Goal: Task Accomplishment & Management: Use online tool/utility

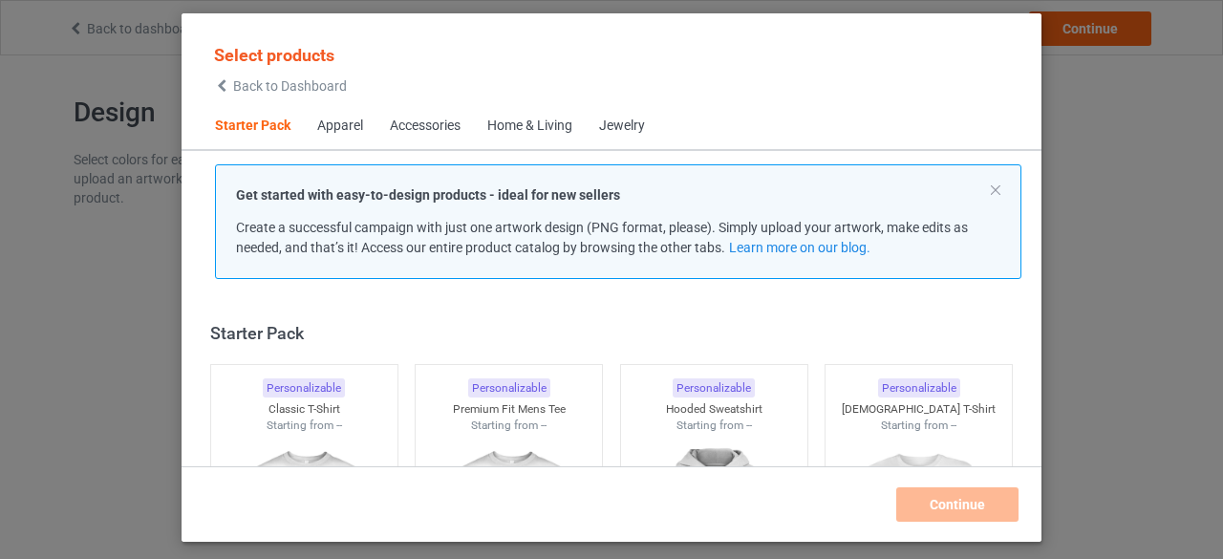
scroll to position [24, 0]
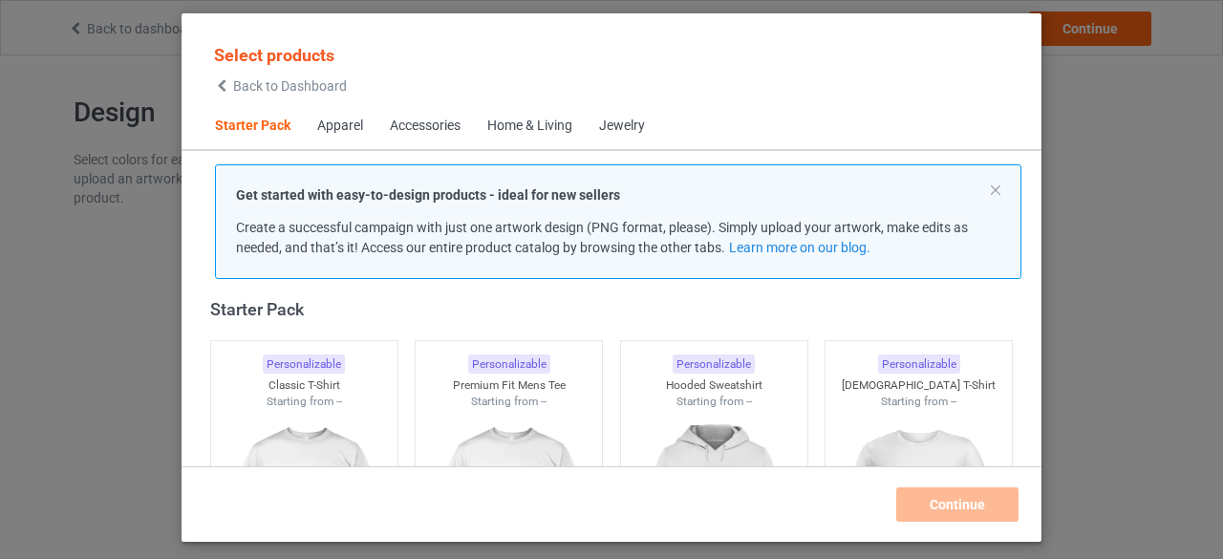
click at [254, 86] on span "Back to Dashboard" at bounding box center [290, 85] width 114 height 15
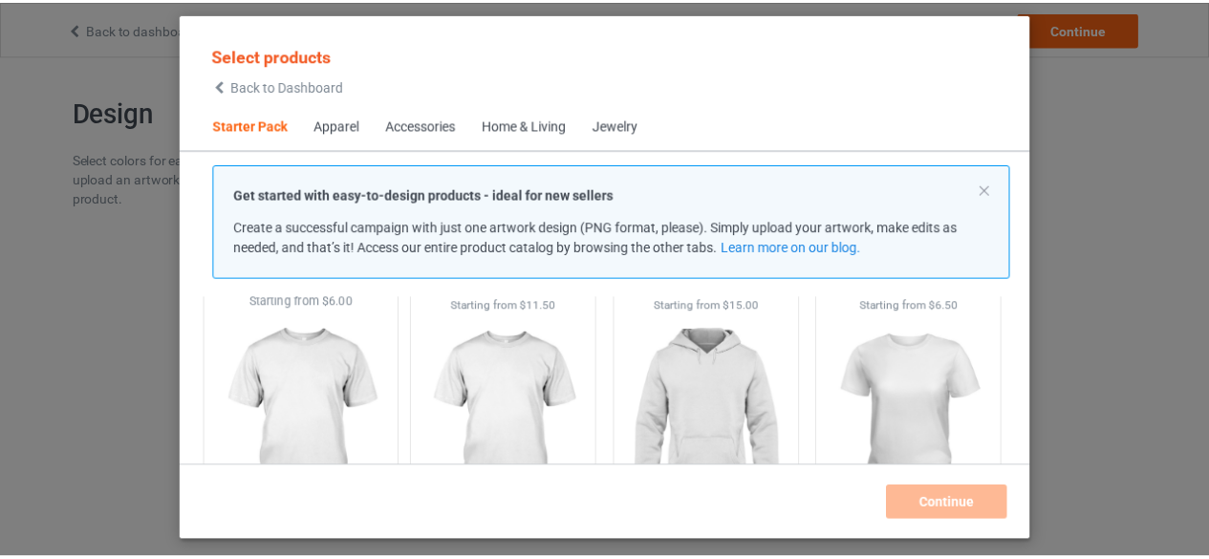
scroll to position [24, 0]
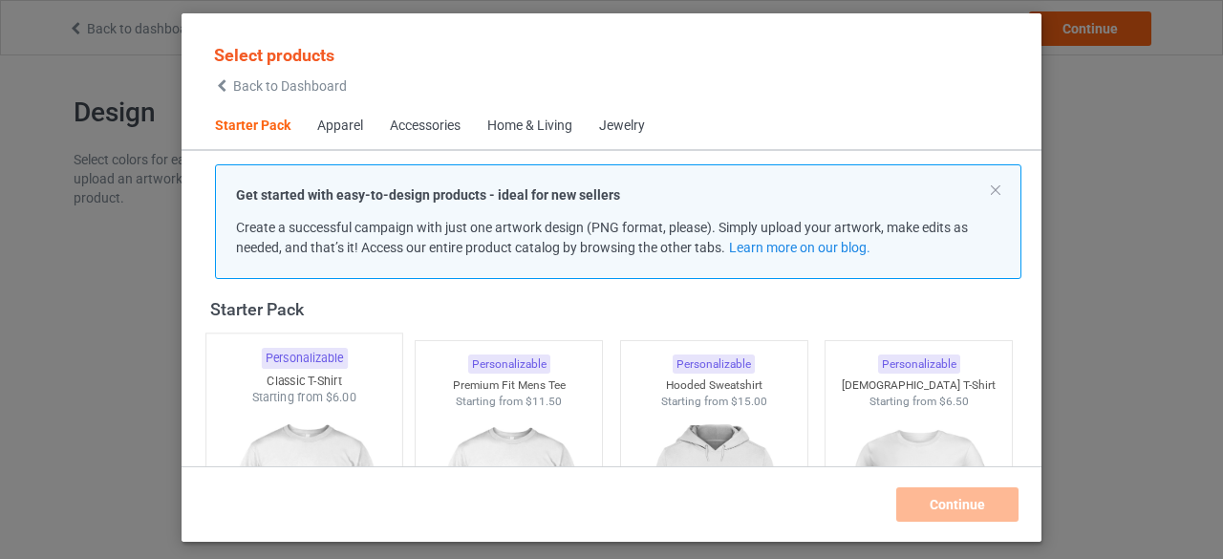
click at [302, 403] on div "Starting from $6.00" at bounding box center [304, 397] width 196 height 16
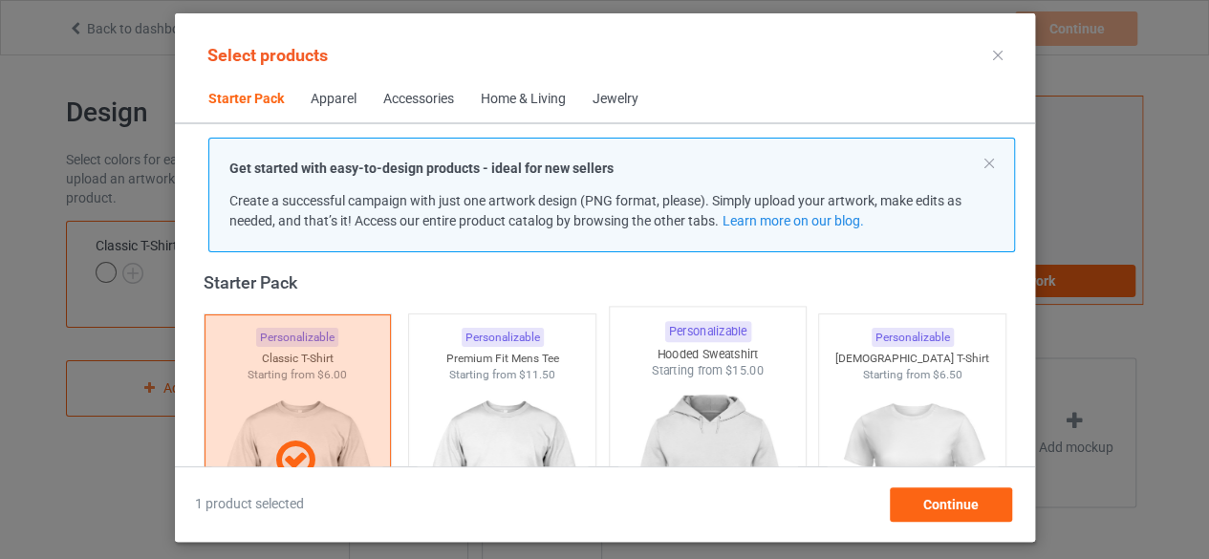
click at [698, 395] on img at bounding box center [707, 491] width 180 height 225
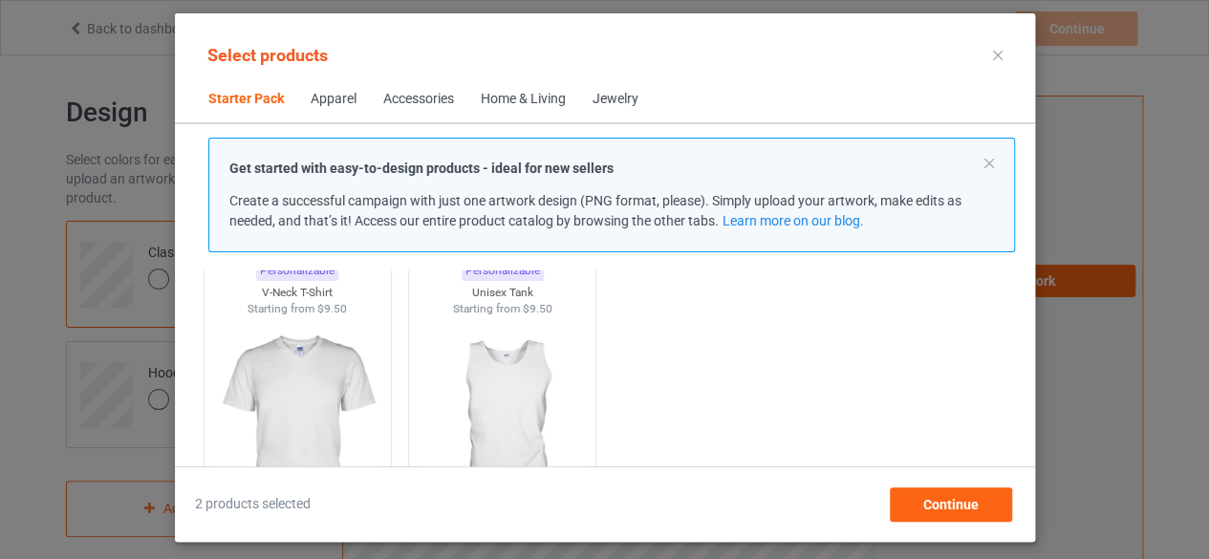
scroll to position [406, 0]
click at [308, 353] on img at bounding box center [297, 420] width 180 height 225
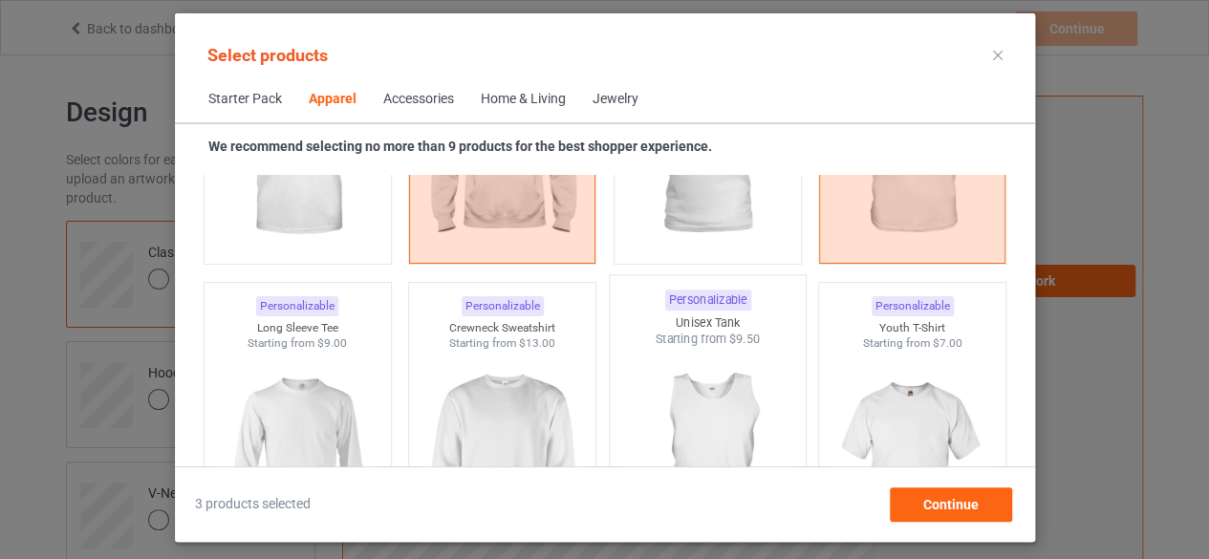
scroll to position [1362, 0]
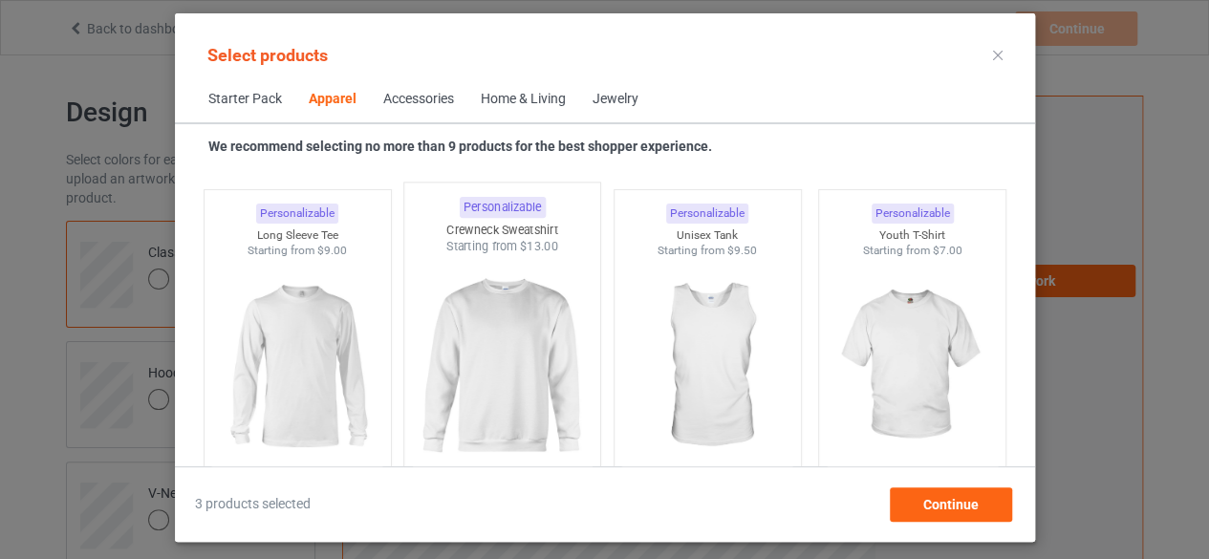
click at [439, 328] on img at bounding box center [502, 367] width 180 height 225
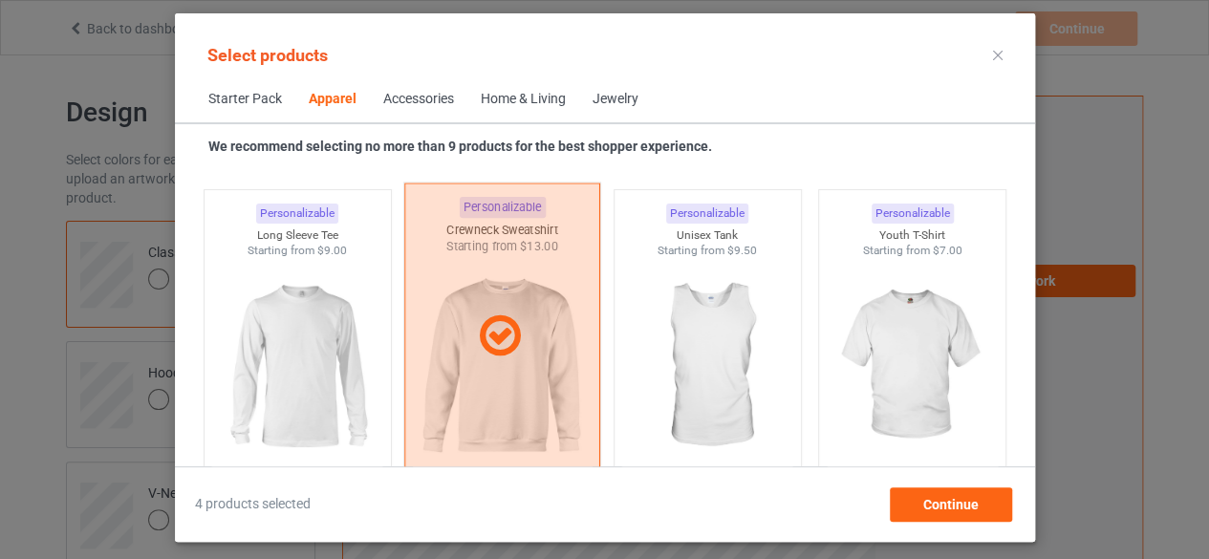
click at [439, 328] on div at bounding box center [502, 336] width 194 height 48
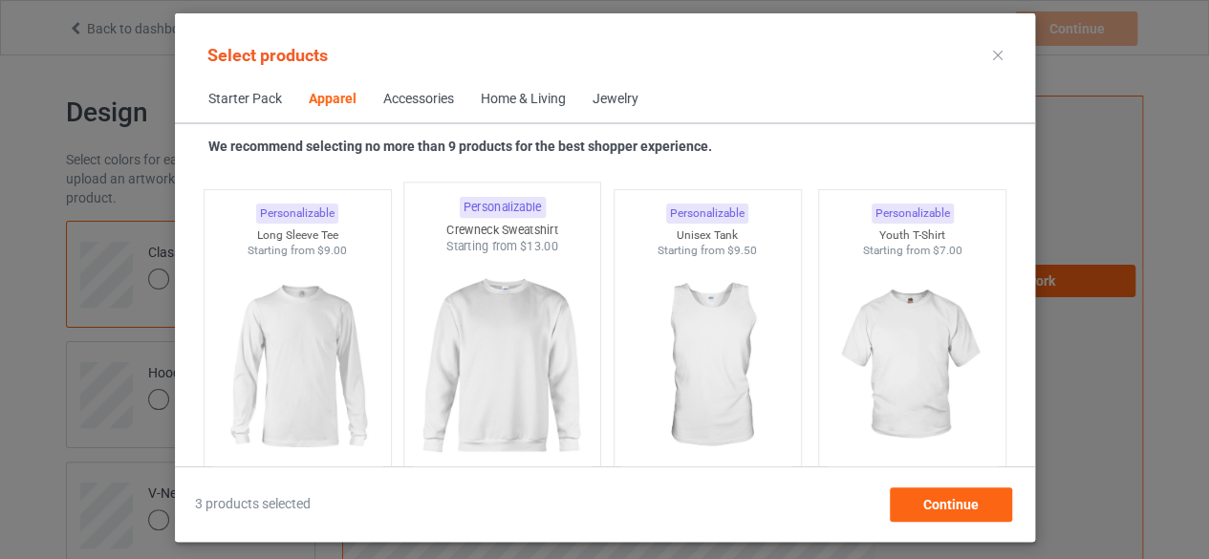
click at [443, 324] on img at bounding box center [502, 367] width 180 height 225
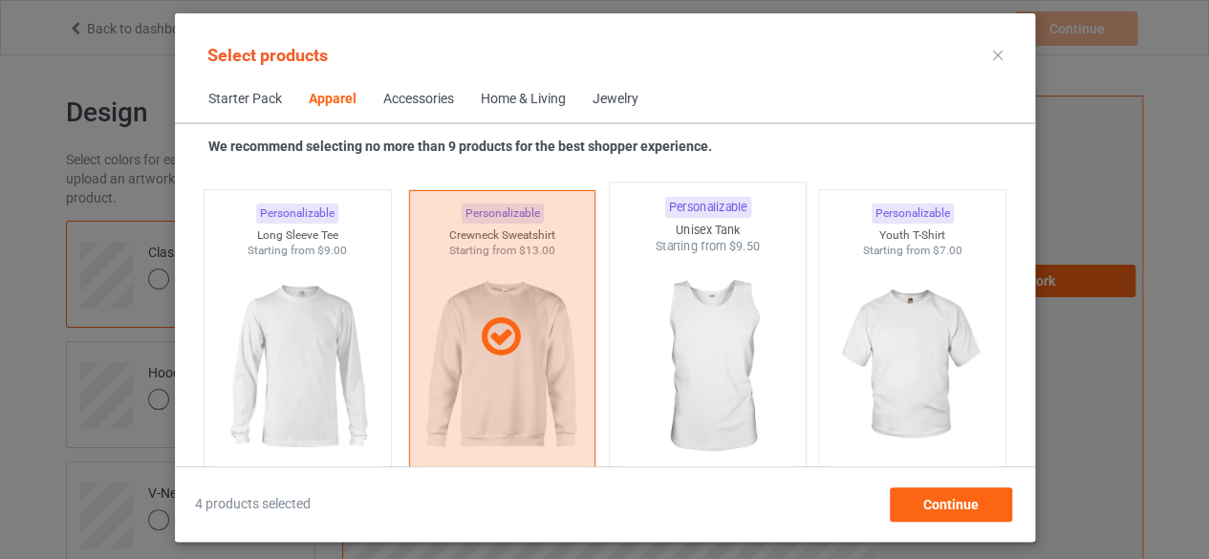
scroll to position [1457, 0]
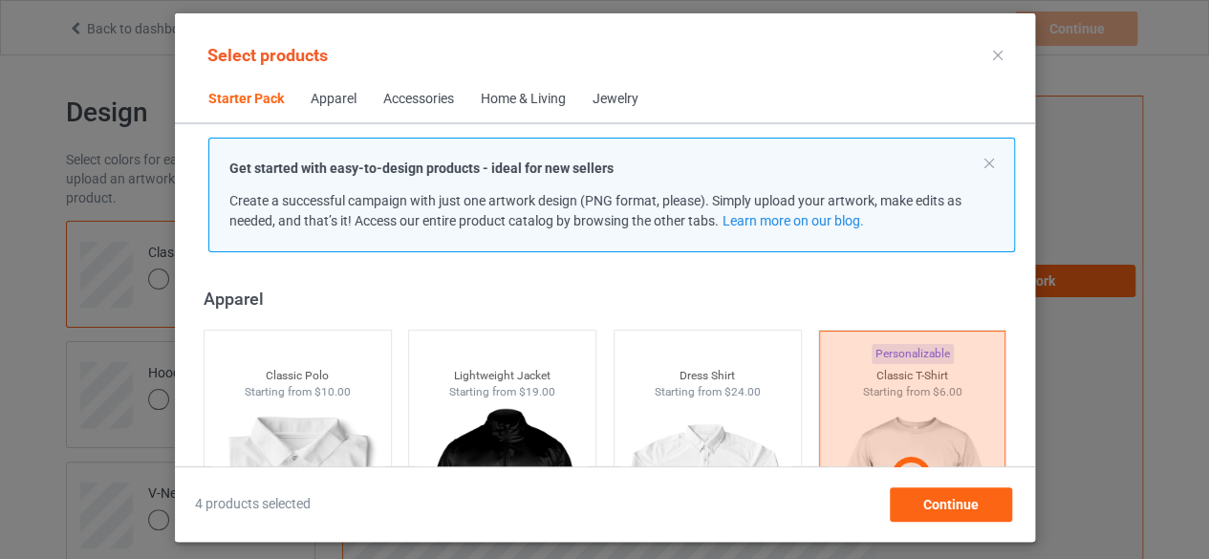
scroll to position [215, 0]
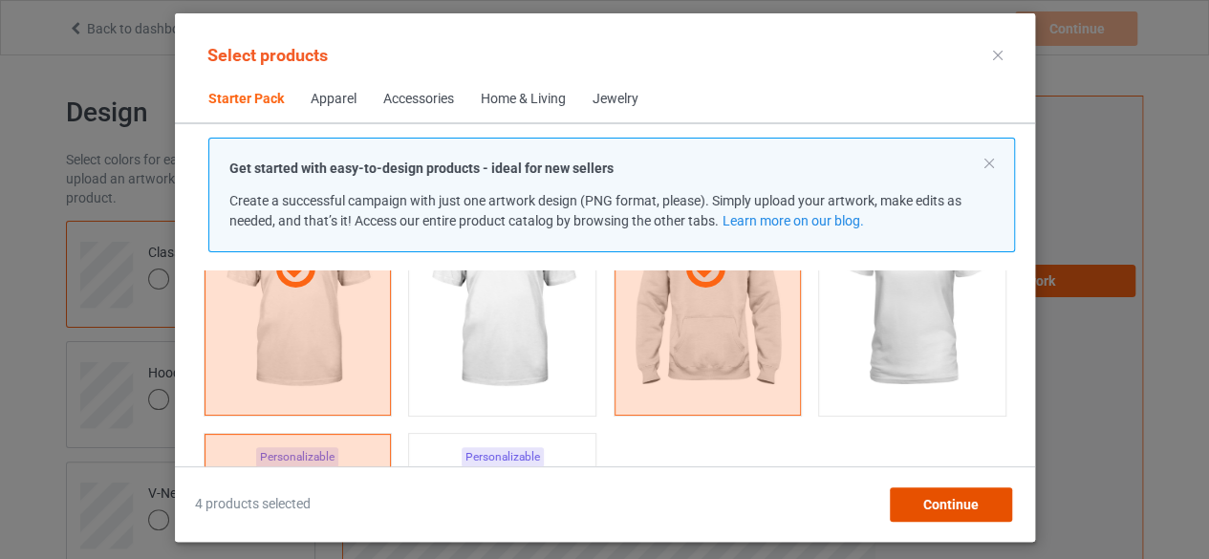
click at [955, 500] on span "Continue" at bounding box center [949, 504] width 55 height 15
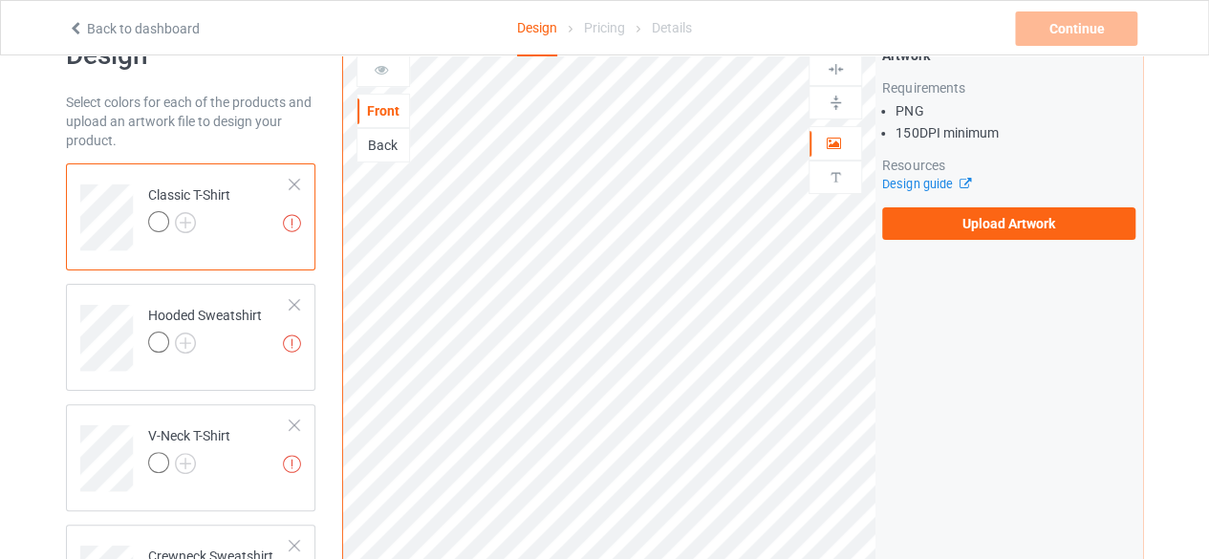
scroll to position [96, 0]
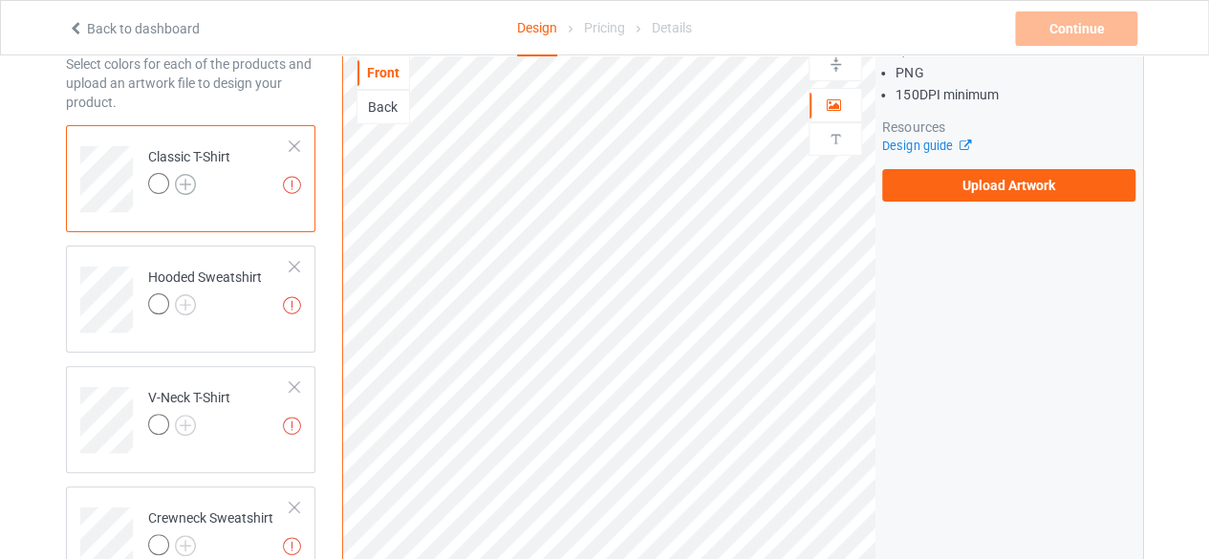
click at [177, 182] on img at bounding box center [185, 184] width 21 height 21
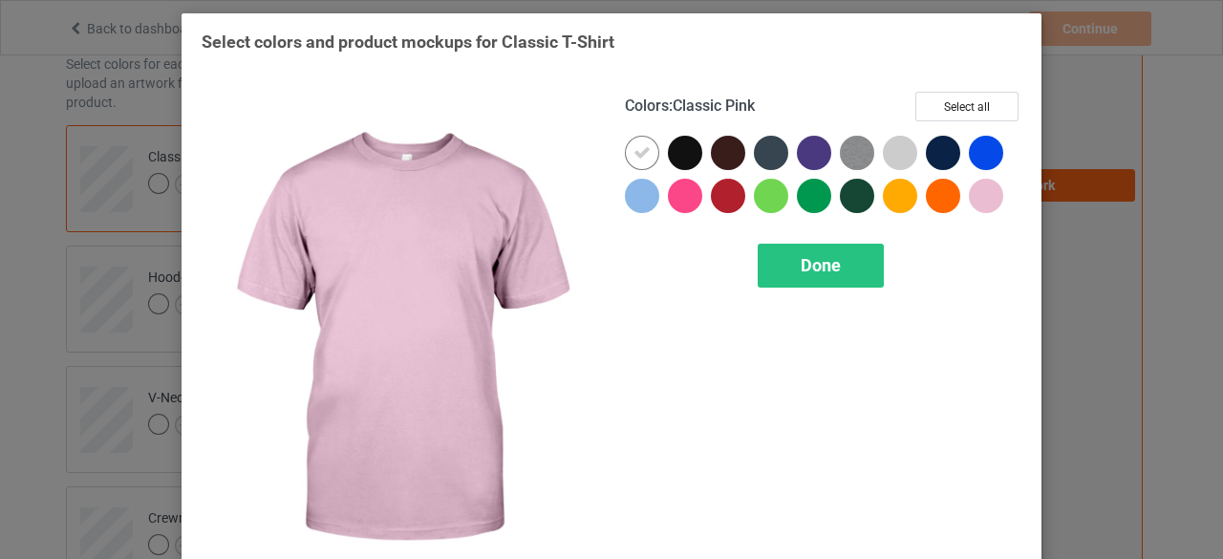
click at [979, 197] on div at bounding box center [986, 196] width 34 height 34
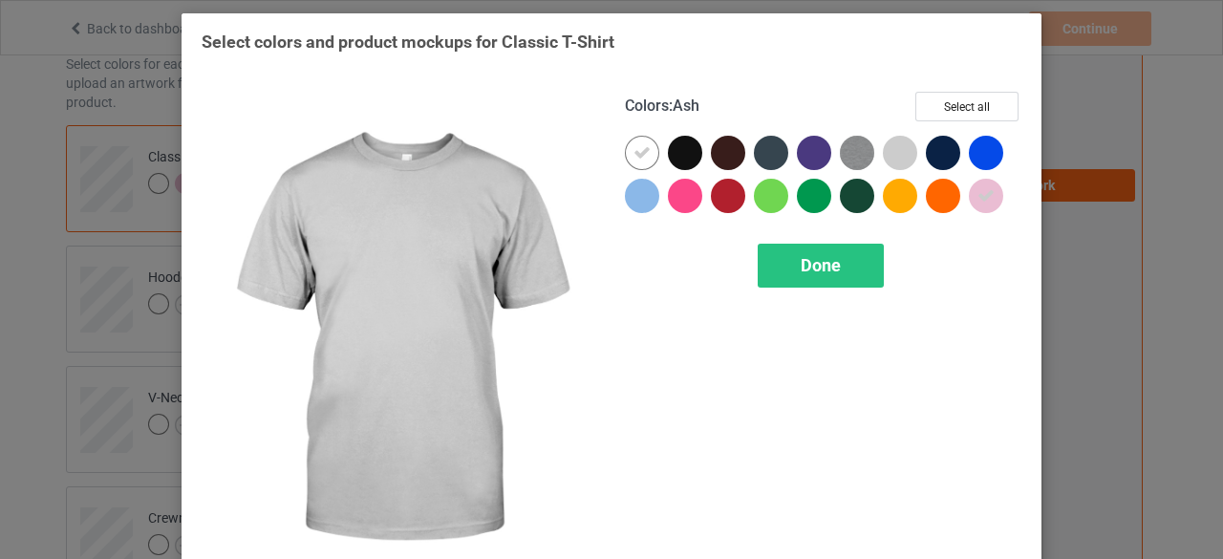
click at [895, 152] on div at bounding box center [900, 153] width 34 height 34
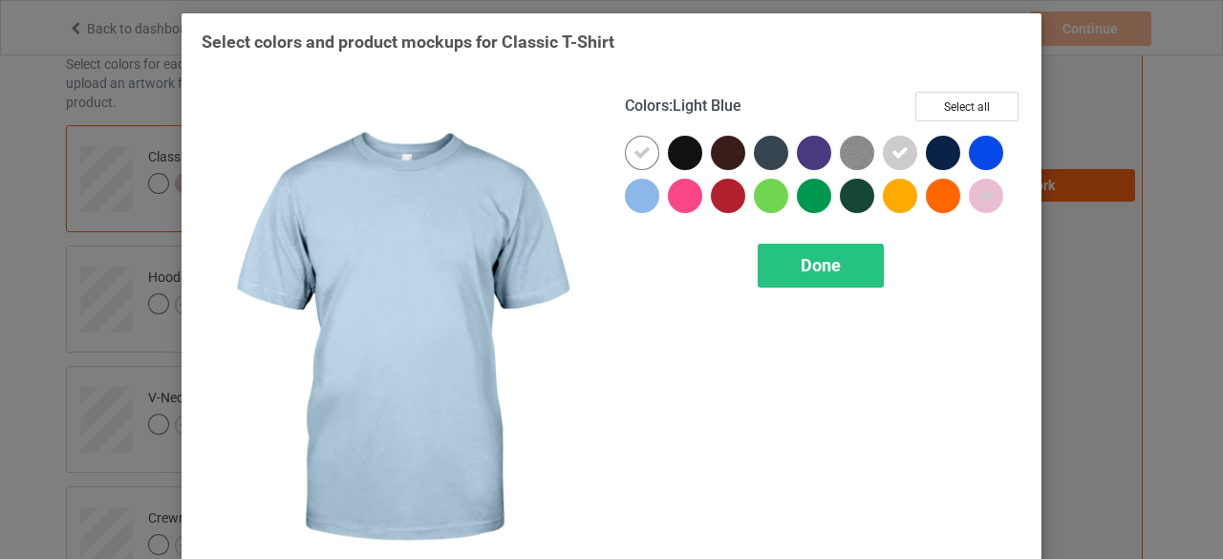
click at [630, 190] on div at bounding box center [642, 196] width 34 height 34
click at [832, 267] on span "Done" at bounding box center [821, 265] width 40 height 20
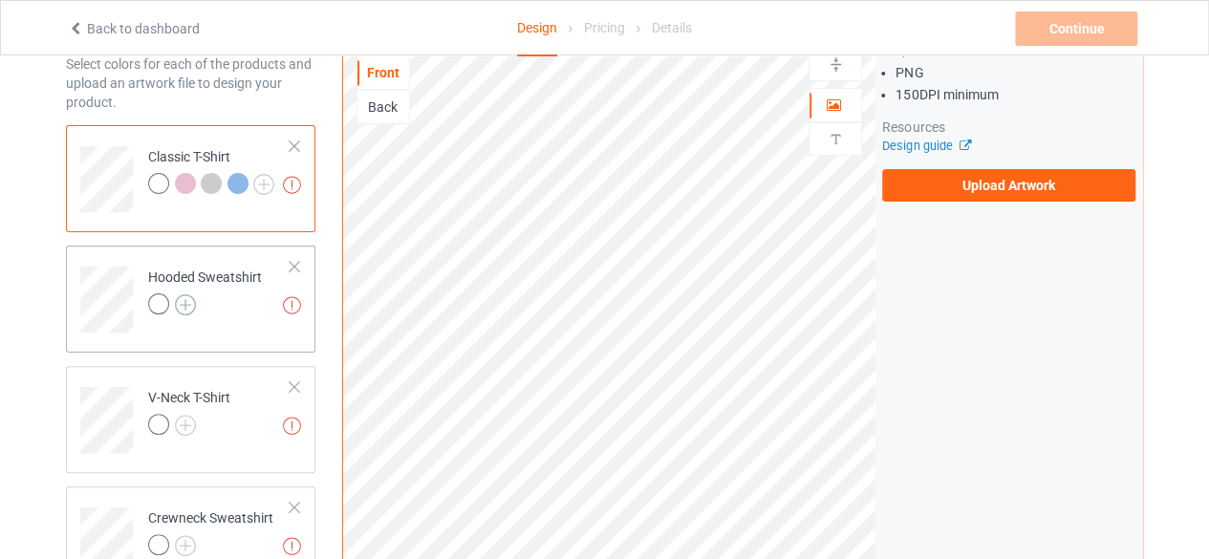
click at [180, 299] on img at bounding box center [185, 304] width 21 height 21
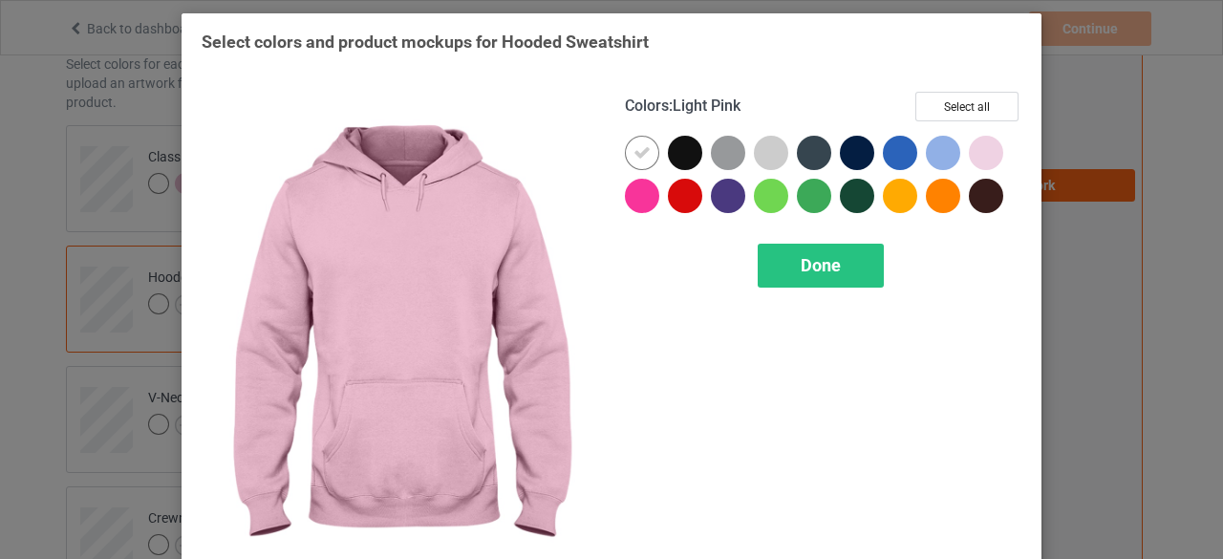
click at [977, 146] on div at bounding box center [986, 153] width 34 height 34
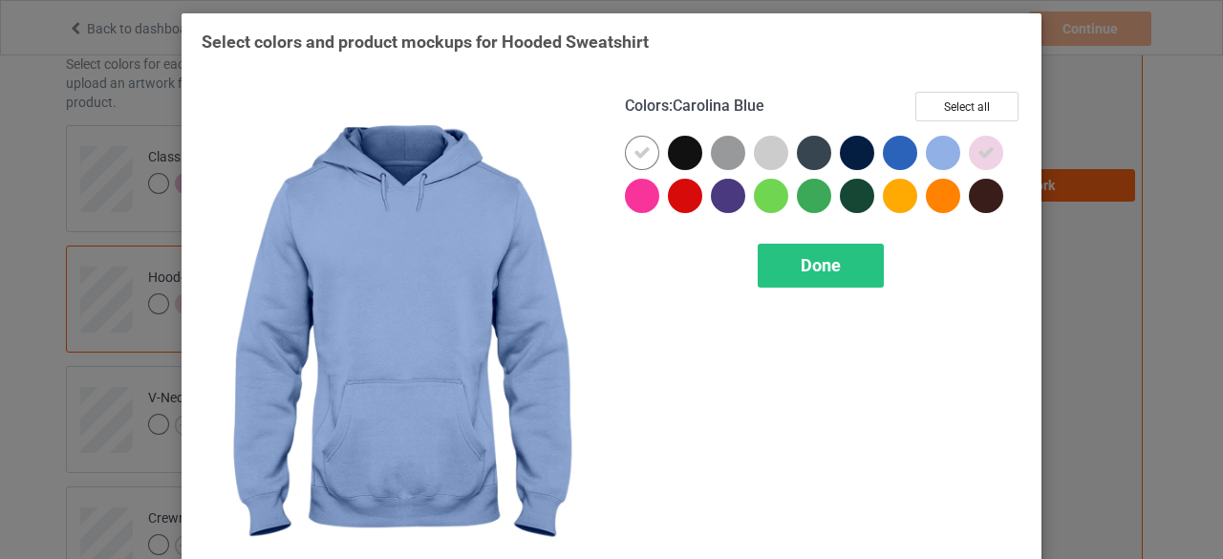
click at [926, 150] on div at bounding box center [943, 153] width 34 height 34
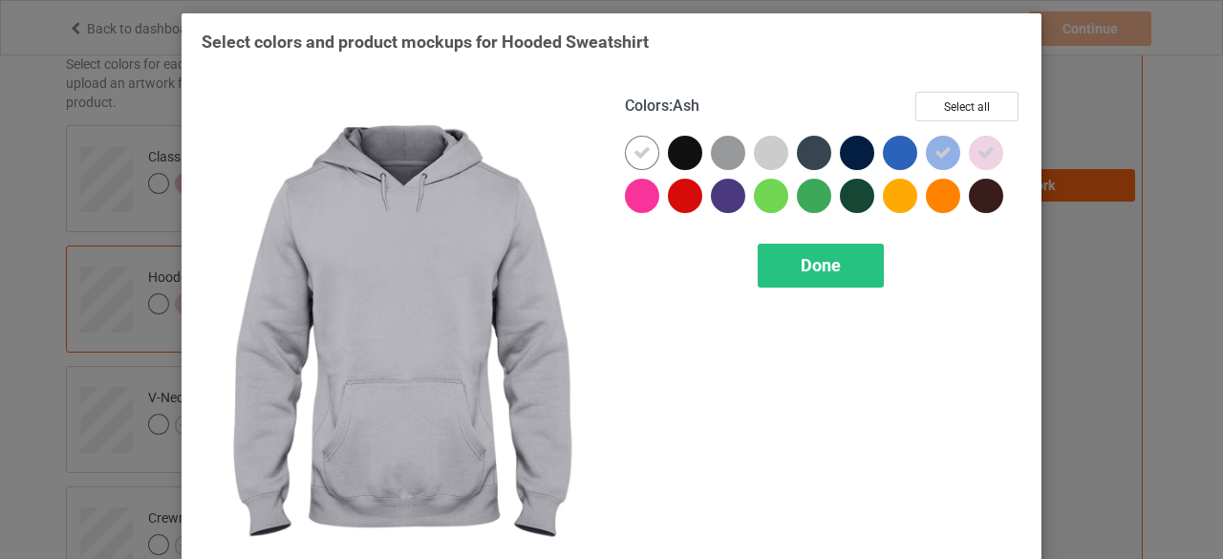
click at [772, 153] on div at bounding box center [771, 153] width 34 height 34
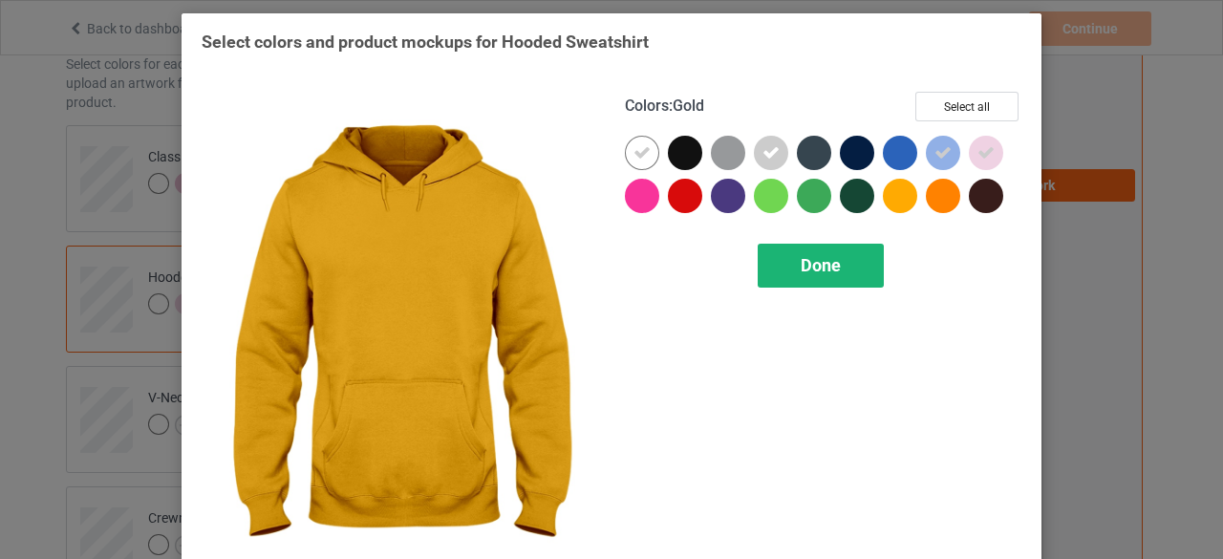
drag, startPoint x: 807, startPoint y: 256, endPoint x: 813, endPoint y: 268, distance: 13.7
click at [813, 268] on span "Done" at bounding box center [821, 265] width 40 height 20
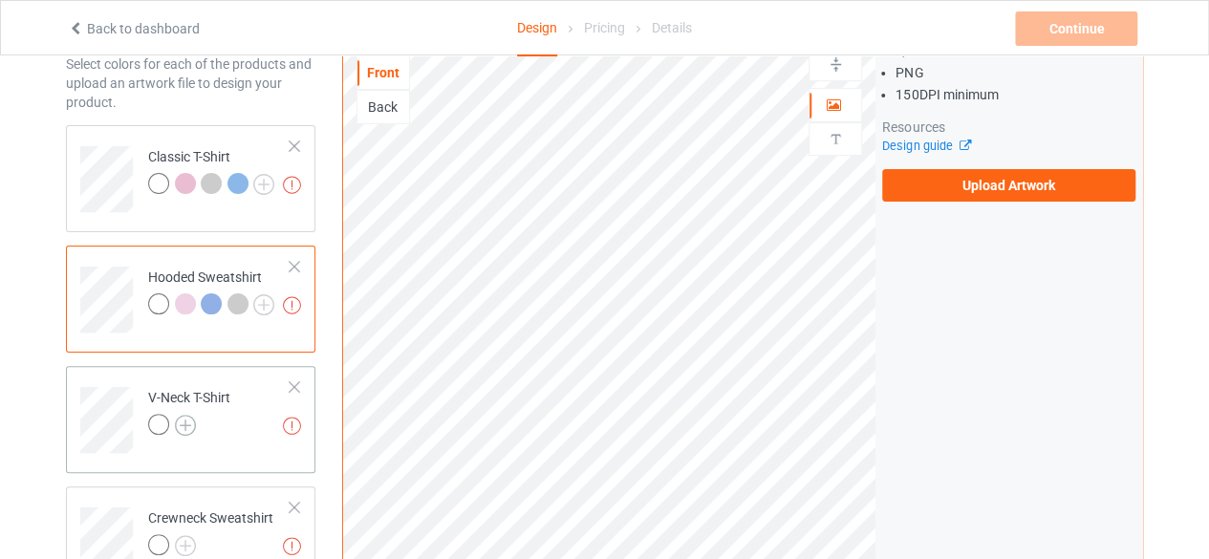
click at [177, 421] on img at bounding box center [185, 425] width 21 height 21
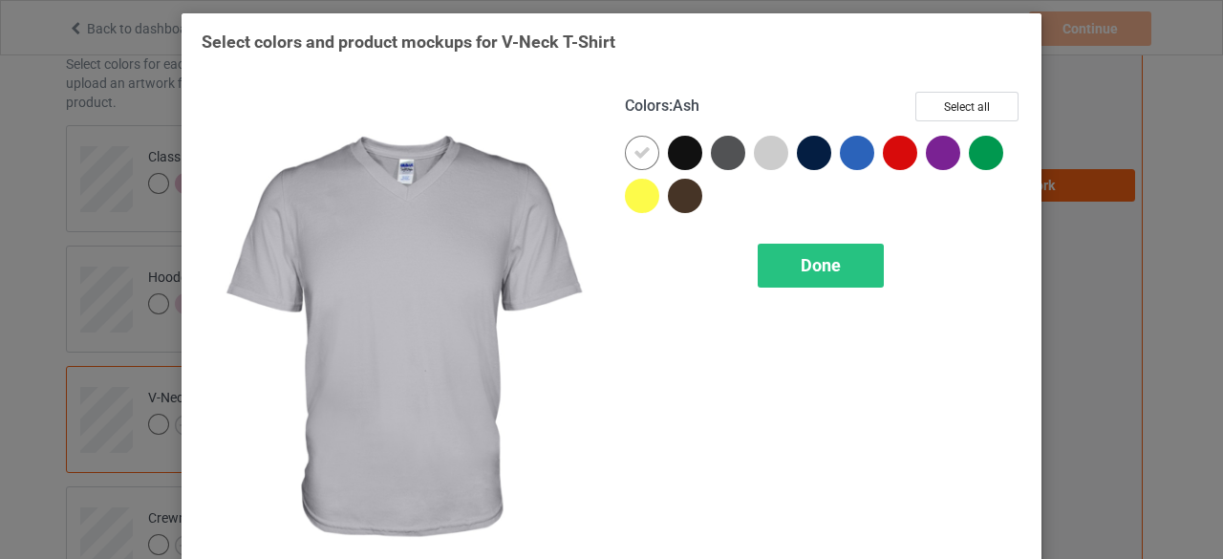
click at [764, 157] on div at bounding box center [771, 153] width 34 height 34
click at [862, 268] on div "Done" at bounding box center [821, 266] width 126 height 44
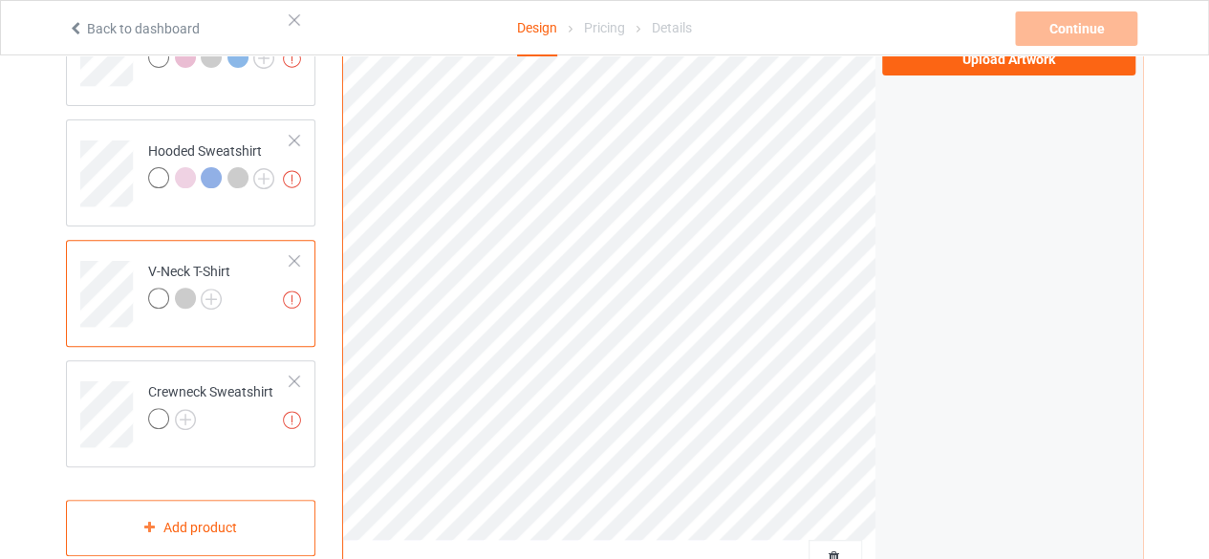
scroll to position [287, 0]
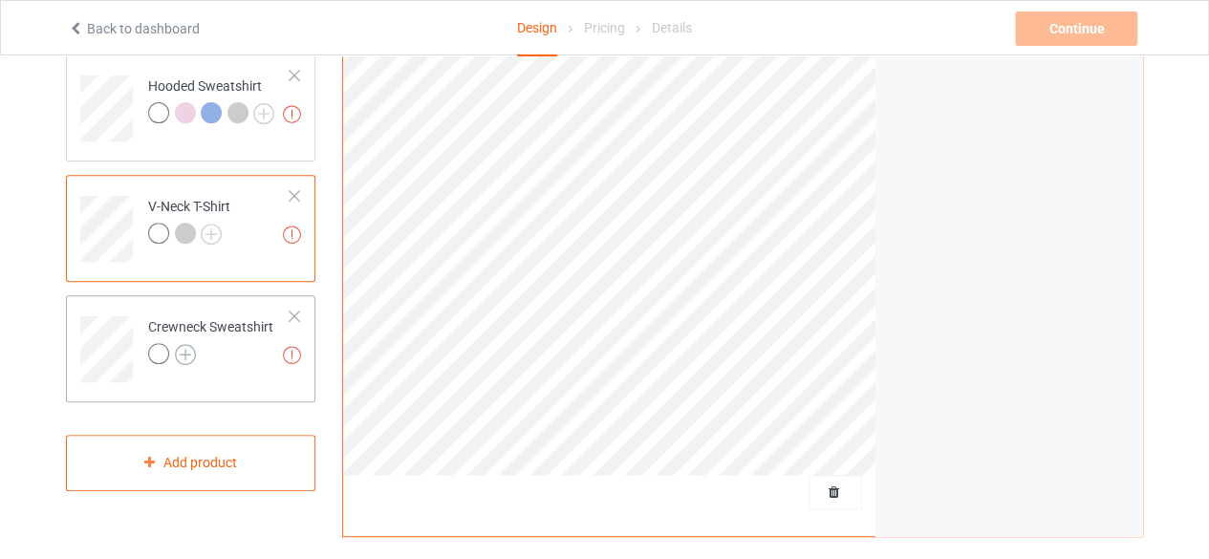
click at [193, 353] on img at bounding box center [185, 354] width 21 height 21
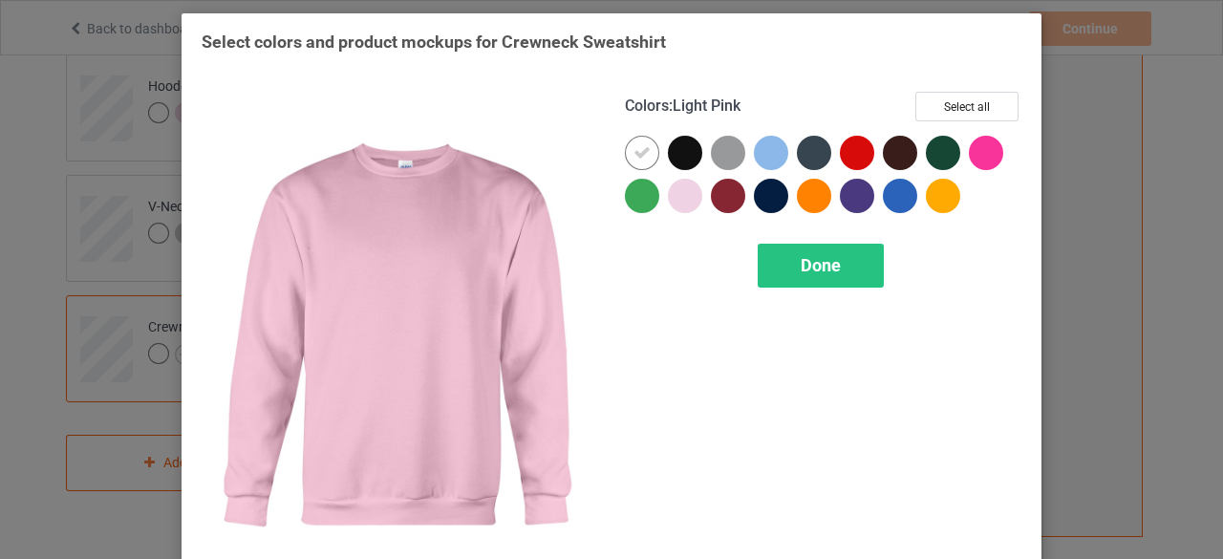
click at [677, 189] on div at bounding box center [685, 196] width 34 height 34
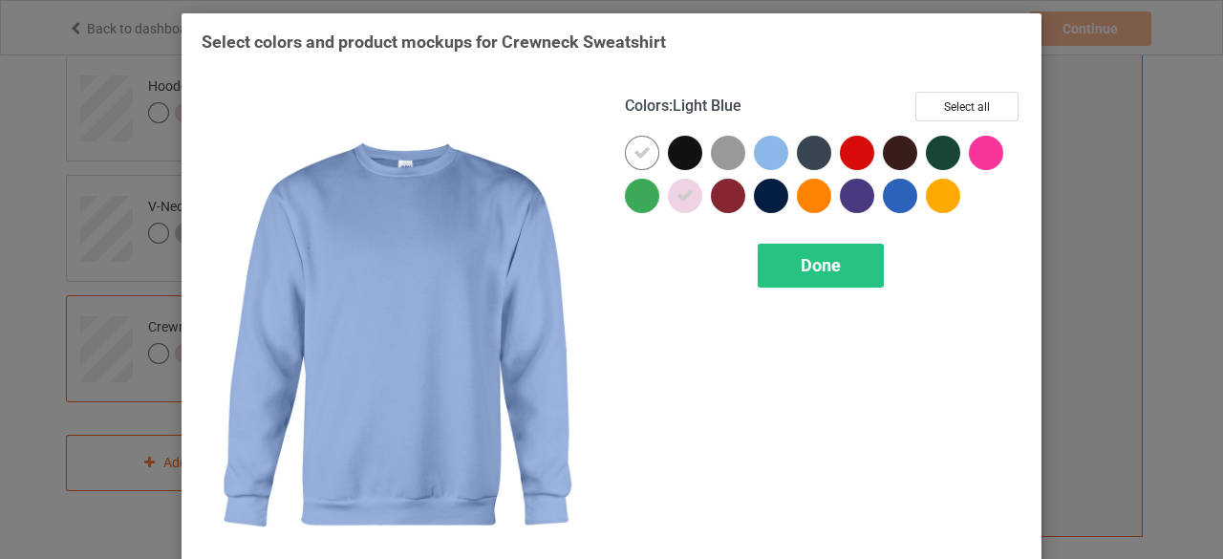
click at [762, 145] on div at bounding box center [771, 153] width 34 height 34
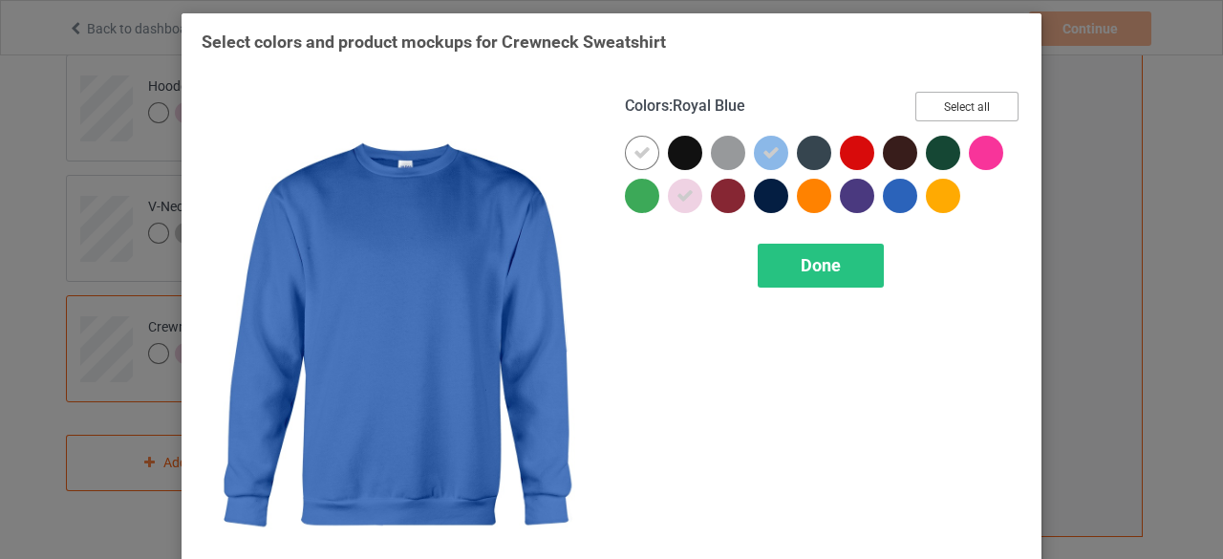
click at [988, 112] on button "Select all" at bounding box center [966, 107] width 103 height 30
click at [988, 113] on button "Reset to Default" at bounding box center [949, 107] width 139 height 30
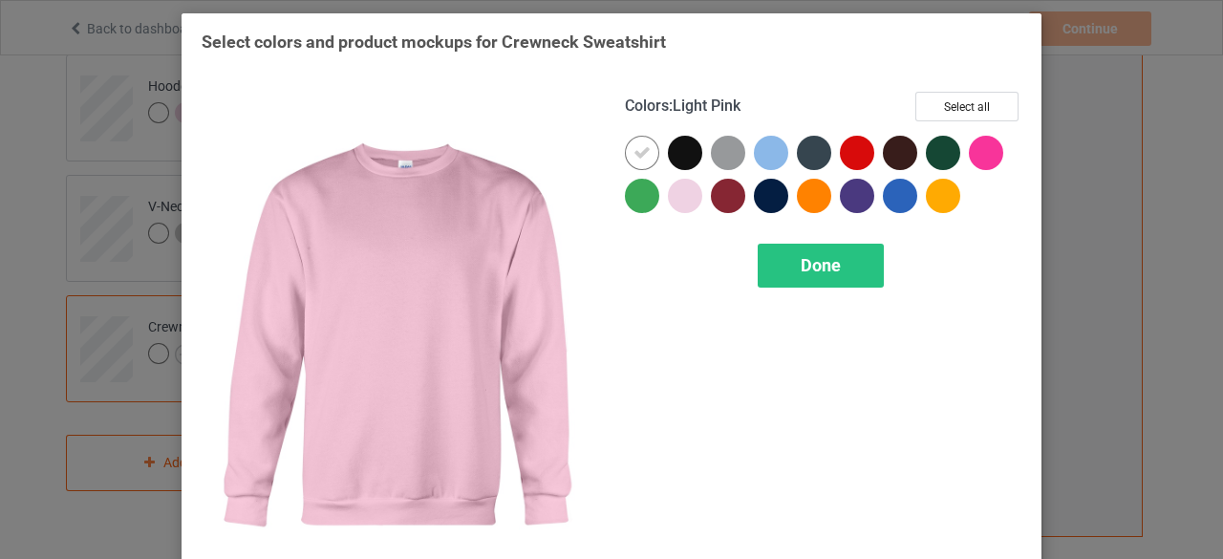
click at [686, 196] on div at bounding box center [685, 196] width 34 height 34
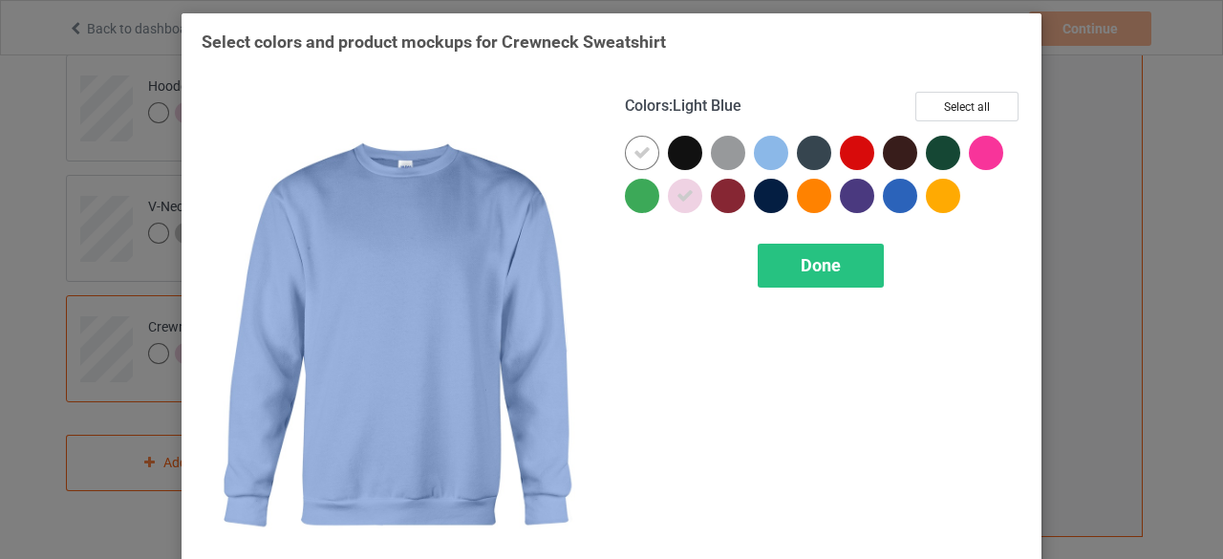
click at [760, 146] on div at bounding box center [771, 153] width 34 height 34
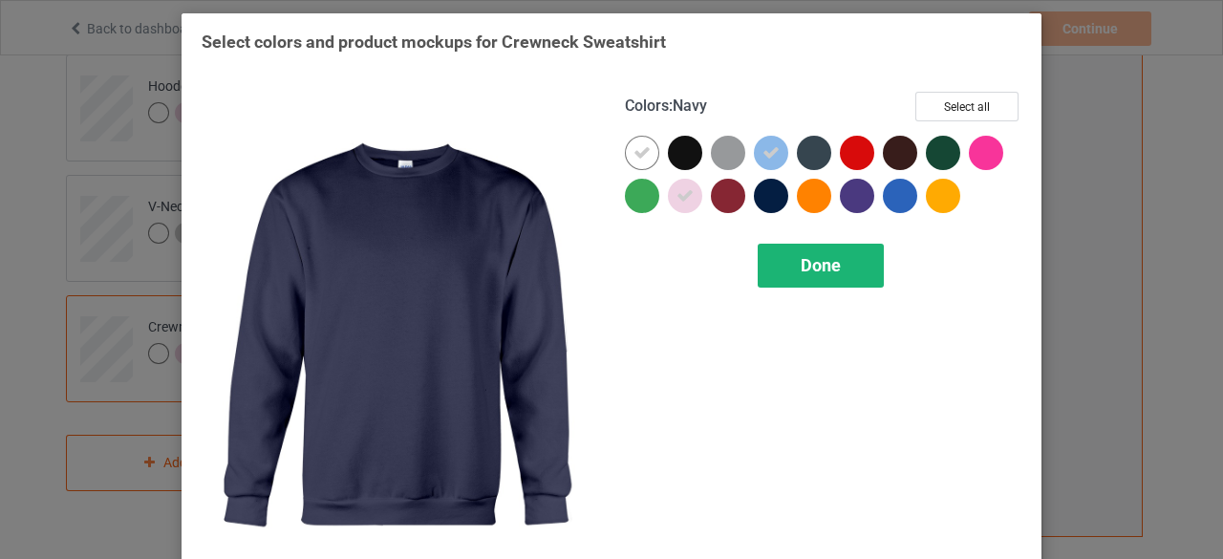
click at [808, 258] on span "Done" at bounding box center [821, 265] width 40 height 20
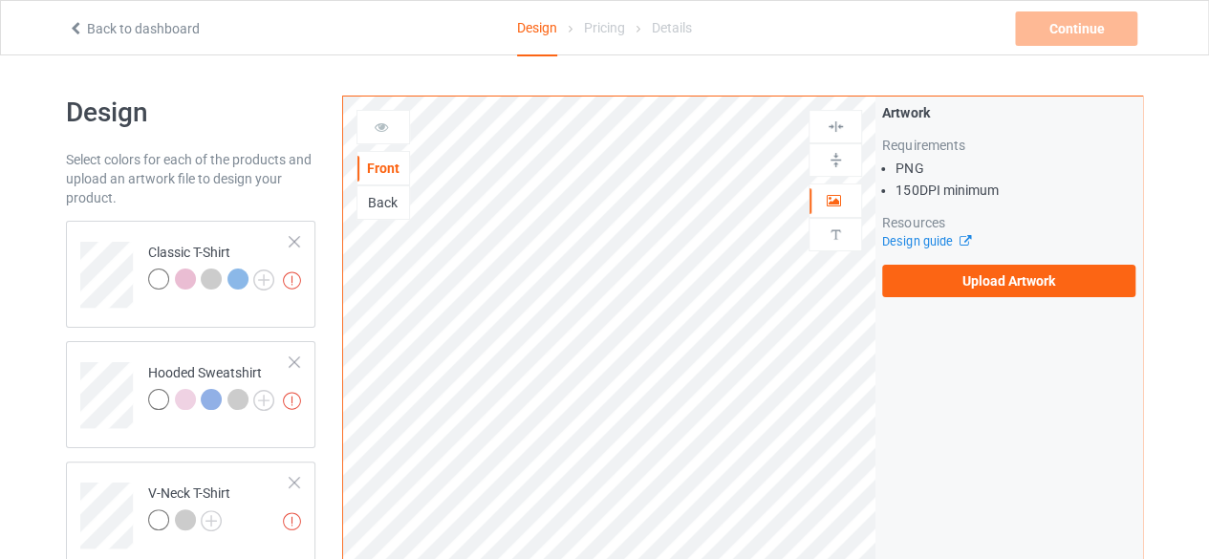
click at [382, 202] on div "Back" at bounding box center [383, 202] width 52 height 19
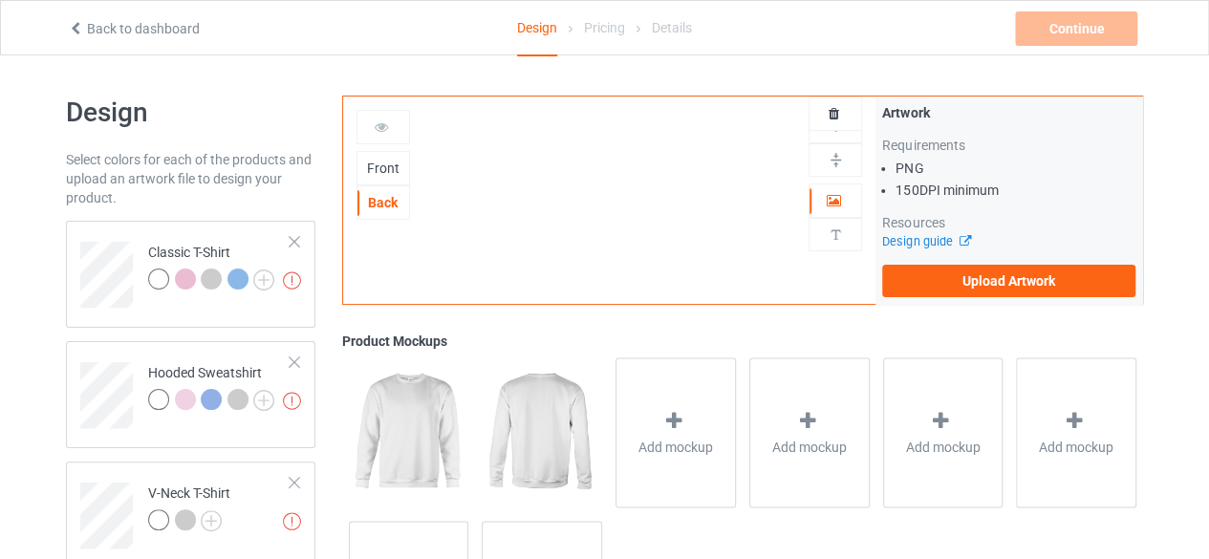
click at [383, 164] on div "Front" at bounding box center [383, 168] width 52 height 19
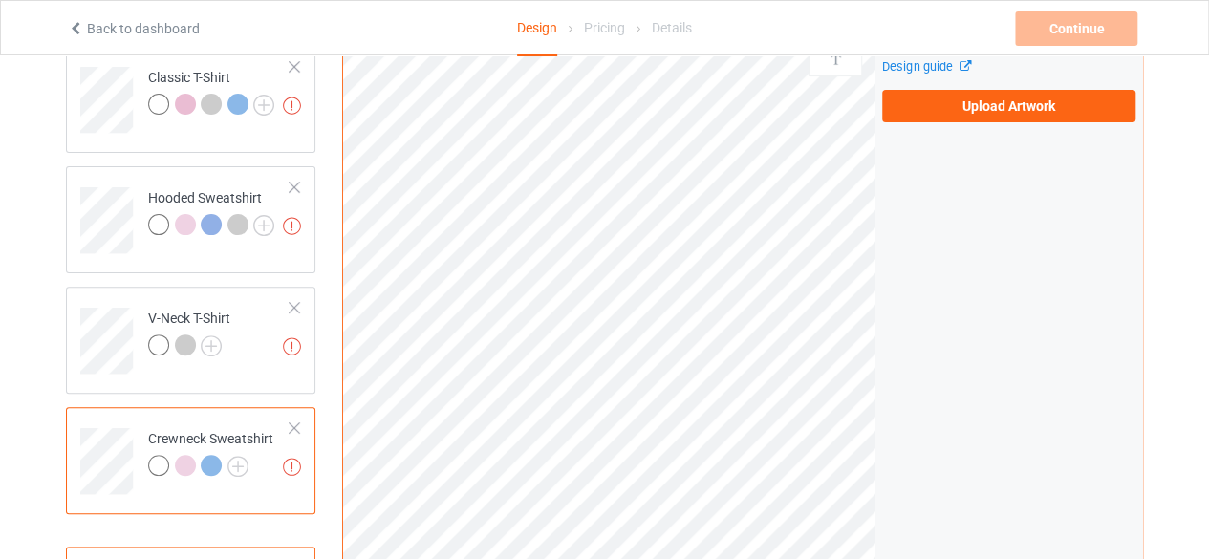
scroll to position [8, 0]
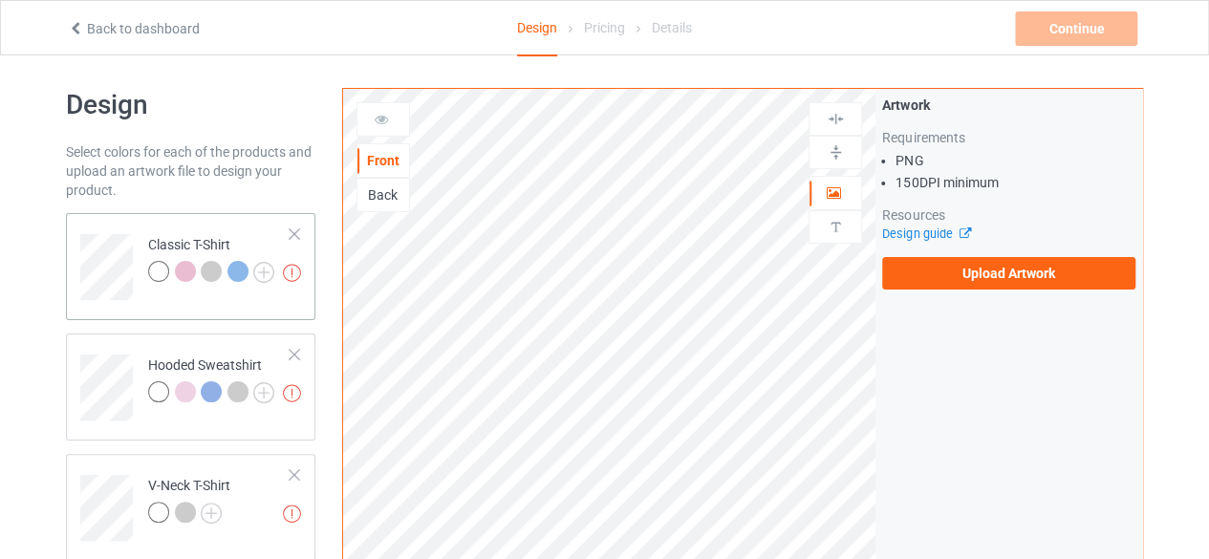
click at [176, 244] on div "Classic T-Shirt" at bounding box center [211, 258] width 126 height 46
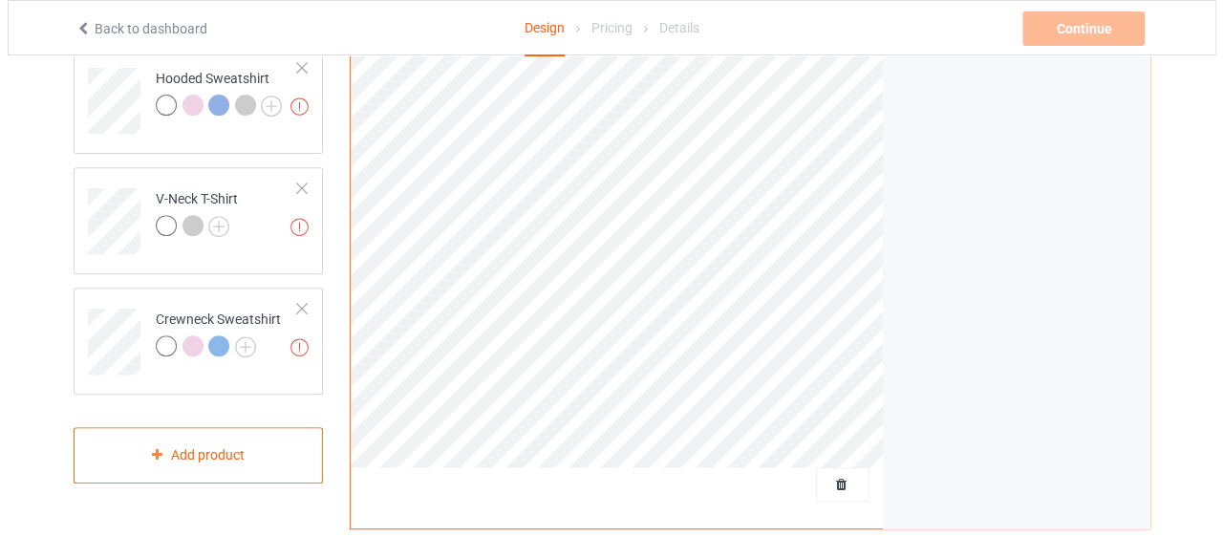
scroll to position [676, 0]
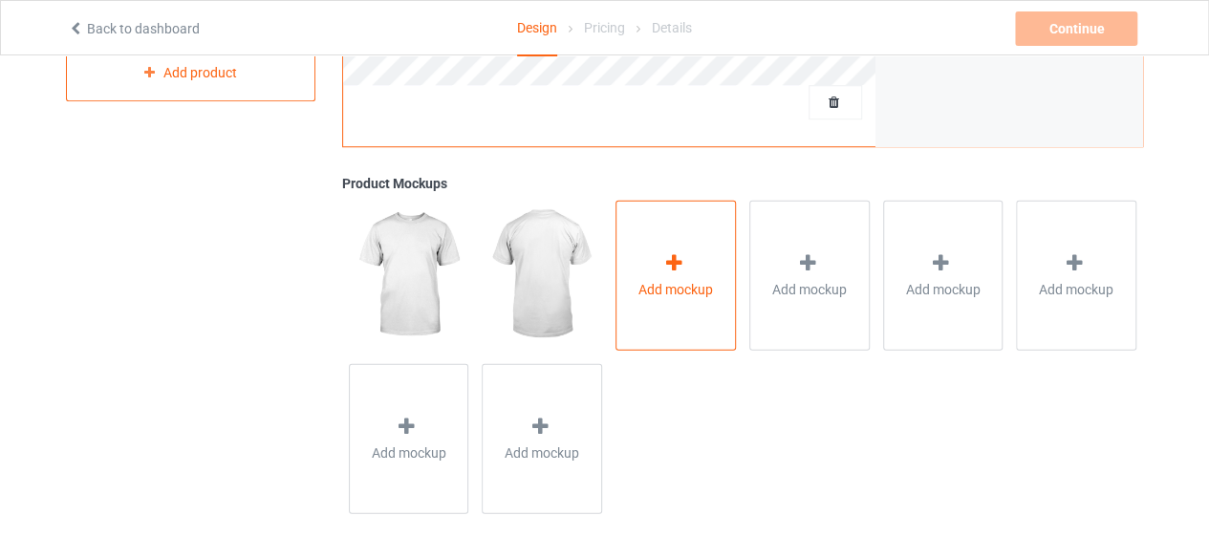
click at [639, 279] on span "Add mockup" at bounding box center [675, 288] width 75 height 19
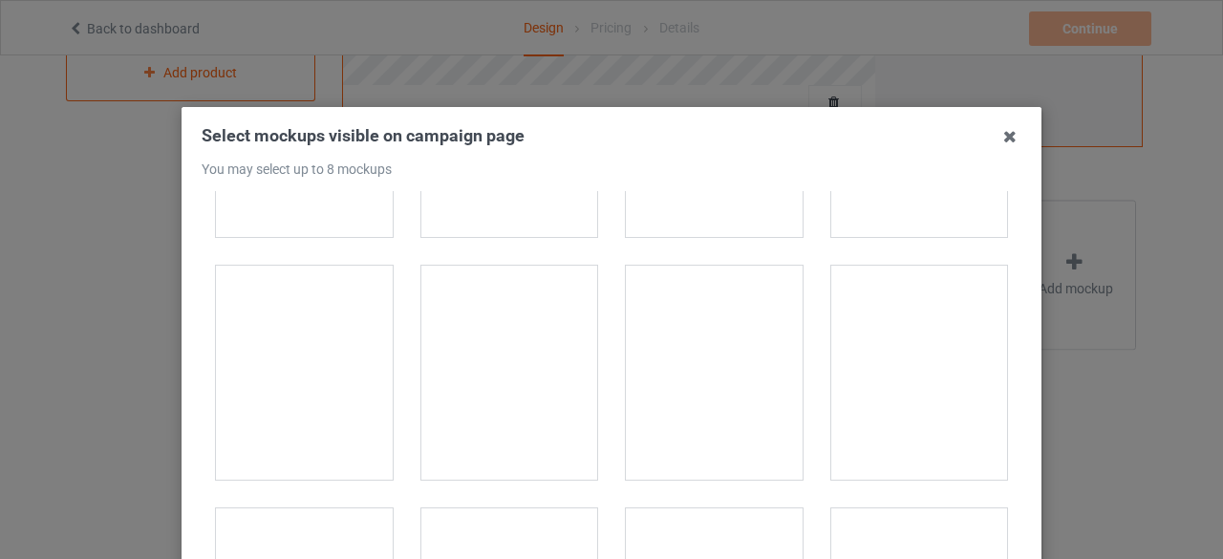
scroll to position [478, 0]
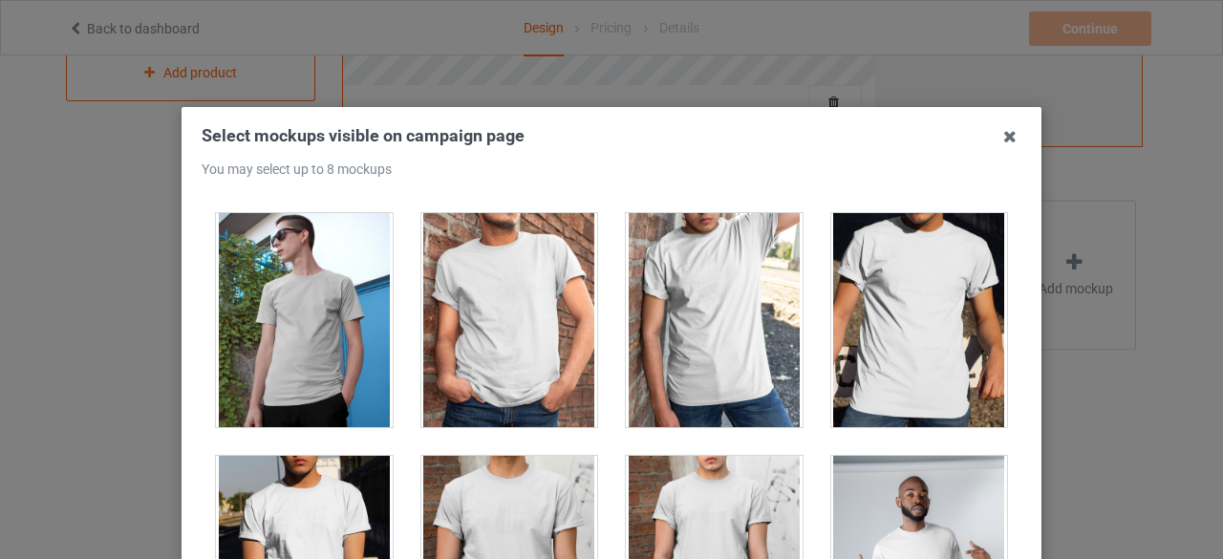
click at [451, 287] on div at bounding box center [509, 320] width 177 height 214
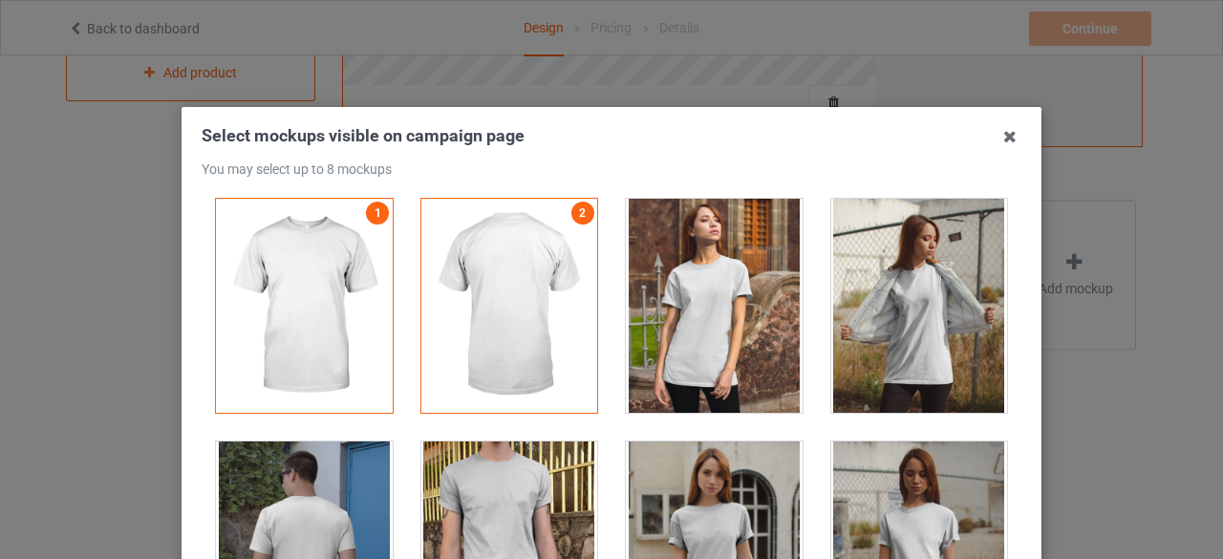
scroll to position [0, 0]
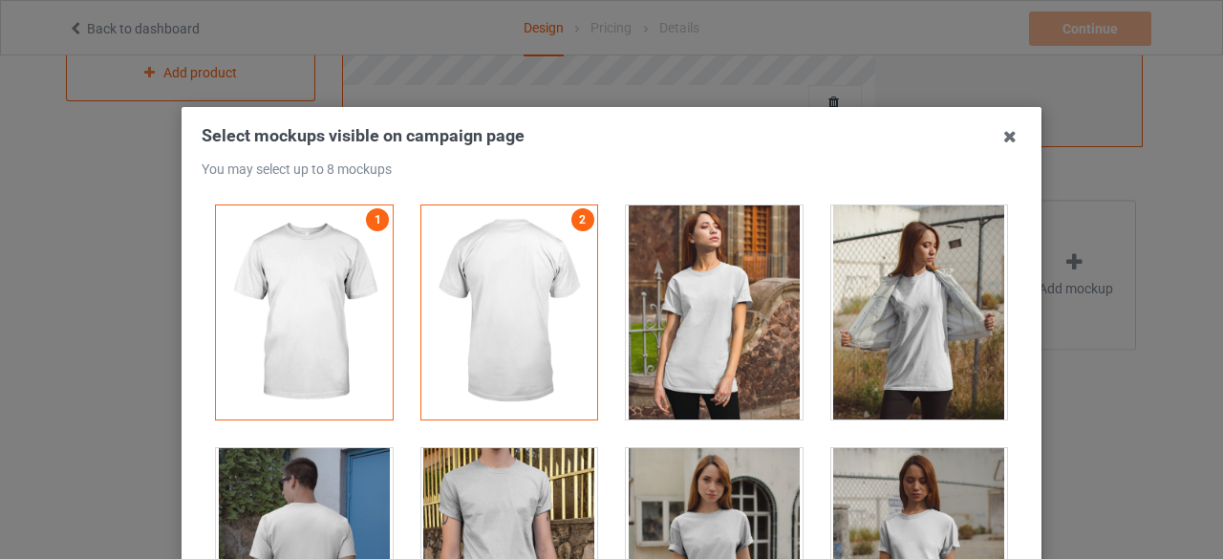
click at [675, 314] on div at bounding box center [714, 312] width 177 height 214
click at [560, 316] on div at bounding box center [509, 312] width 177 height 214
click at [539, 314] on div at bounding box center [509, 312] width 177 height 214
click at [506, 308] on div at bounding box center [509, 312] width 177 height 214
click at [571, 221] on link "2" at bounding box center [582, 219] width 23 height 23
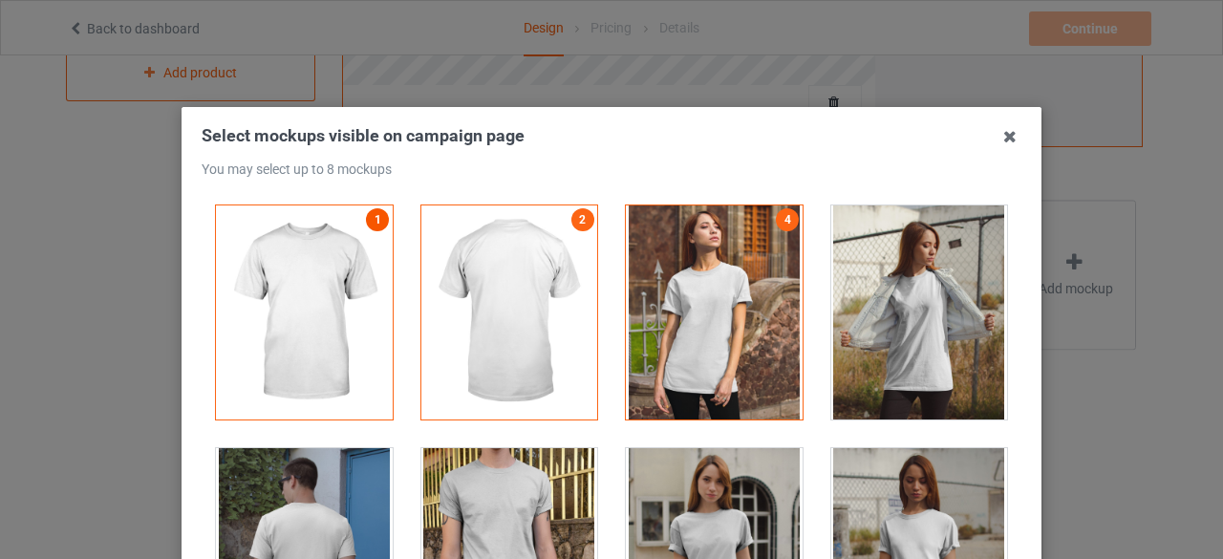
click at [376, 221] on link "1" at bounding box center [377, 219] width 23 height 23
click at [726, 232] on div at bounding box center [714, 312] width 177 height 214
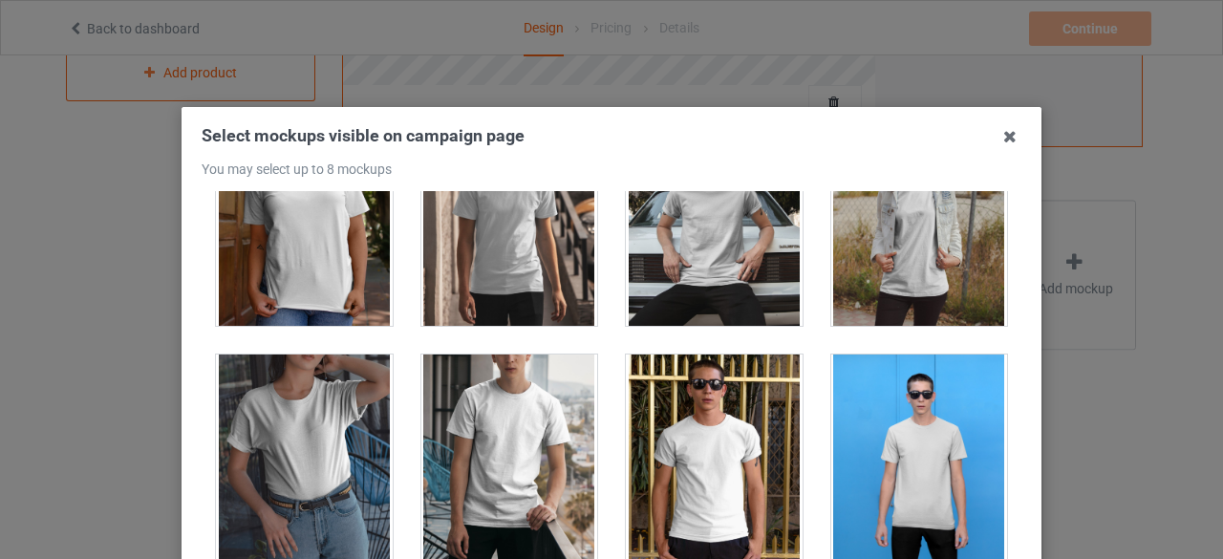
scroll to position [96, 0]
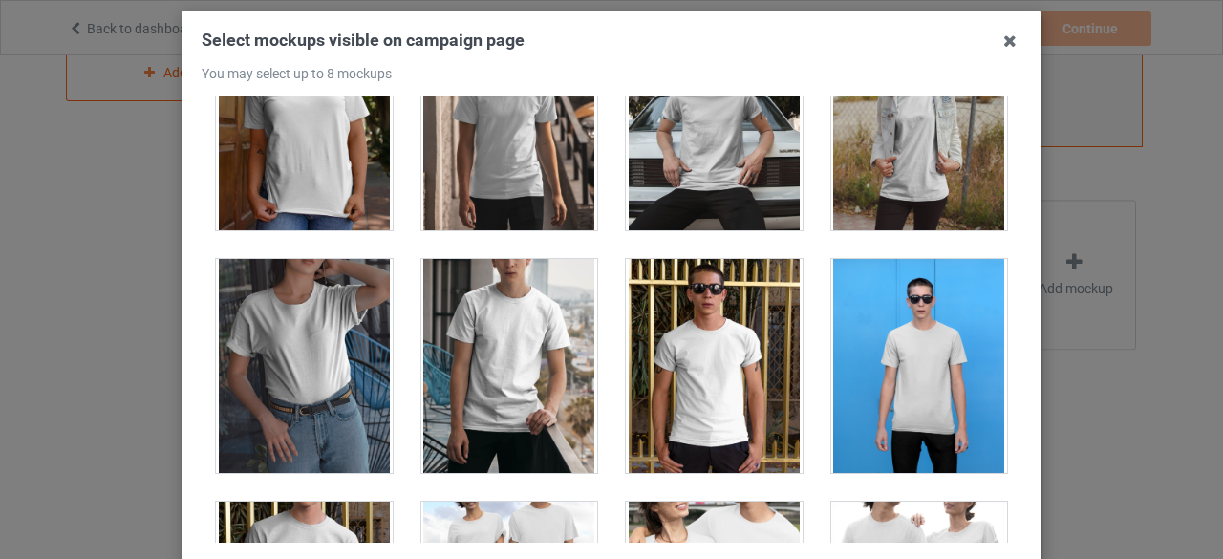
click at [1105, 104] on div "Select mockups visible on campaign page You may select up to 8 mockups 1 2 3 3 …" at bounding box center [611, 279] width 1223 height 559
